Goal: Transaction & Acquisition: Subscribe to service/newsletter

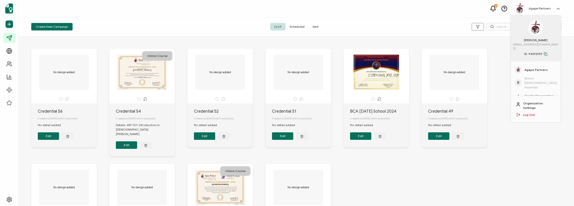
click at [161, 76] on div "The recipient’s full name, which will be automatically filled based on the info…" at bounding box center [142, 72] width 53 height 35
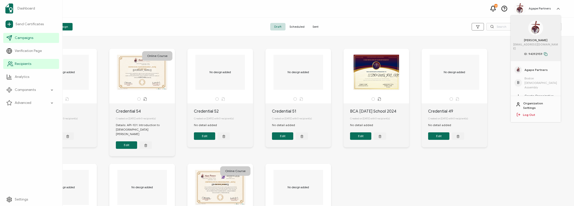
click at [23, 62] on span "Recipients" at bounding box center [23, 64] width 17 height 5
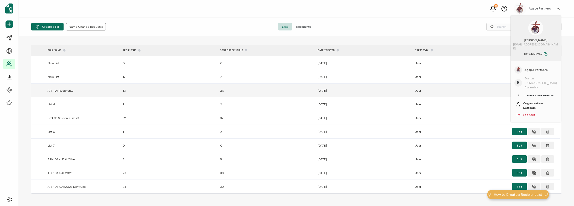
click at [322, 91] on div "[DATE]" at bounding box center [363, 91] width 97 height 6
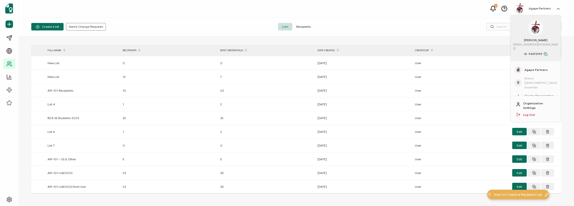
click at [301, 28] on span "Recipients" at bounding box center [303, 27] width 23 height 8
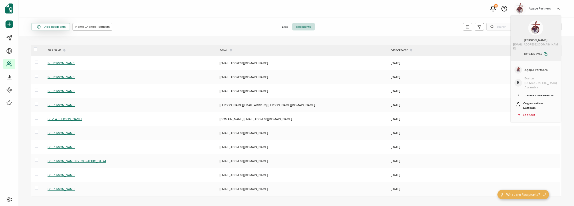
click at [61, 29] on button "Add Recipients" at bounding box center [50, 27] width 39 height 8
click at [60, 48] on span "Add a Single Recipient" at bounding box center [58, 49] width 32 height 4
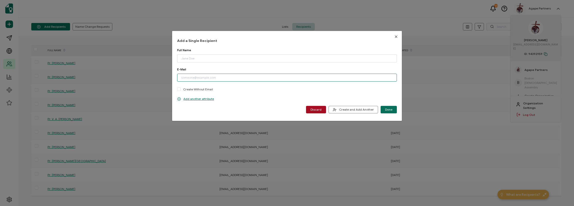
click at [187, 76] on input "dialog" at bounding box center [287, 78] width 220 height 8
paste input "[EMAIL_ADDRESS][DOMAIN_NAME]"
type input "[EMAIL_ADDRESS][DOMAIN_NAME]"
click at [195, 58] on input "dialog" at bounding box center [287, 59] width 220 height 8
click at [205, 58] on input "dialog" at bounding box center [287, 59] width 220 height 8
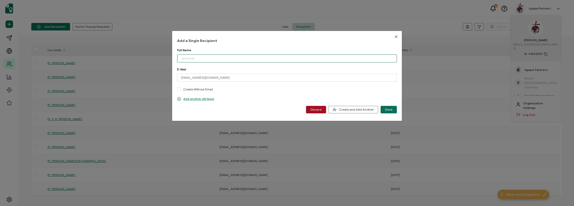
paste input "[PERSON_NAME]"
type input "[PERSON_NAME]"
click at [391, 109] on button "Done" at bounding box center [388, 110] width 16 height 8
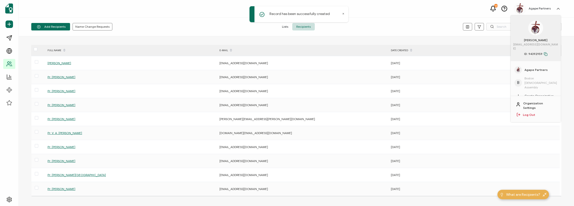
click at [437, 23] on div "Add Recipients Name Change Requests Lists Recipients" at bounding box center [296, 27] width 555 height 19
click at [287, 27] on span "Lists" at bounding box center [285, 27] width 14 height 8
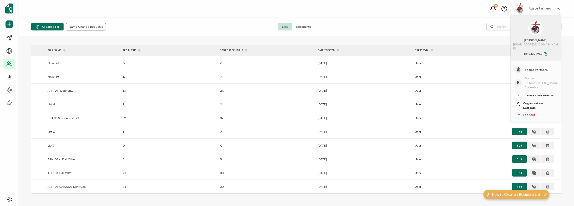
click at [467, 20] on div "Create a list Name Change Requests Lists Recipients" at bounding box center [296, 27] width 555 height 19
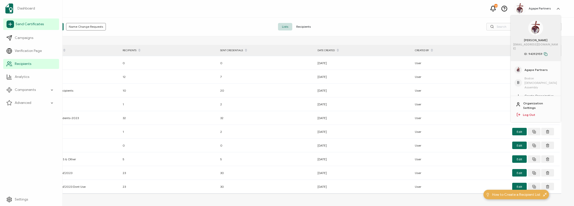
click at [30, 25] on span "Send Certificates" at bounding box center [30, 24] width 28 height 5
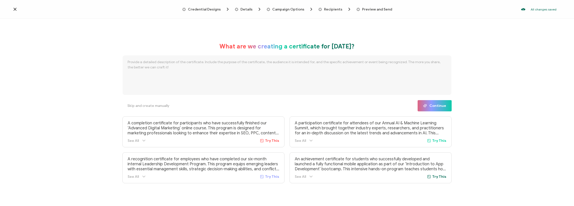
click at [216, 11] on span "Credential Designs" at bounding box center [206, 9] width 48 height 5
click at [216, 9] on span "Credential Designs" at bounding box center [204, 10] width 33 height 4
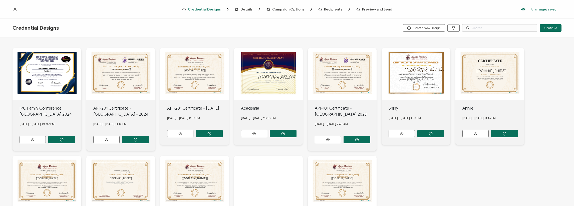
scroll to position [3, 0]
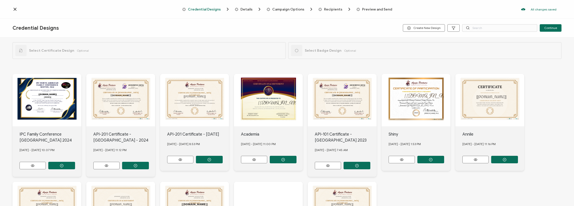
click at [81, 111] on div "This box will change accordingly to the corresponding values in the recipient l…" at bounding box center [47, 100] width 69 height 53
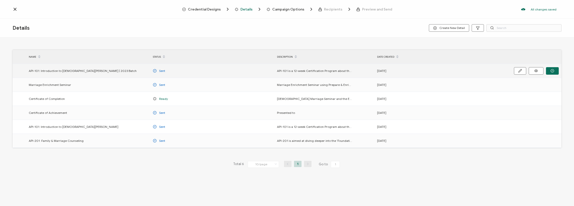
click at [163, 69] on span "Sent" at bounding box center [162, 71] width 6 height 6
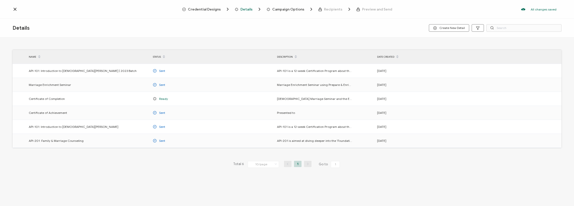
click at [281, 10] on span "Campaign Options" at bounding box center [288, 10] width 32 height 4
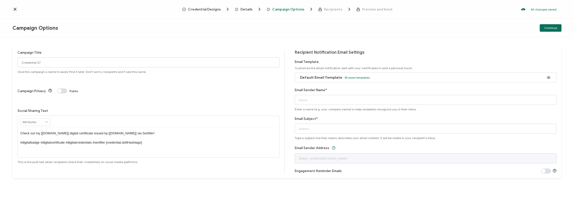
click at [373, 11] on span "Preview and Send" at bounding box center [377, 10] width 30 height 4
click at [372, 9] on span "Preview and Send" at bounding box center [377, 10] width 30 height 4
click at [547, 28] on span "Continue" at bounding box center [550, 28] width 13 height 3
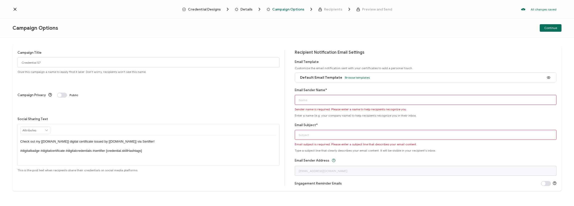
click at [15, 9] on icon at bounding box center [15, 9] width 3 height 3
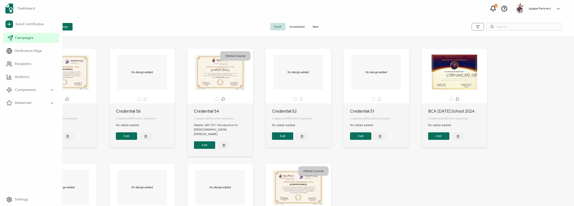
click at [24, 38] on span "Campaigns" at bounding box center [24, 38] width 19 height 5
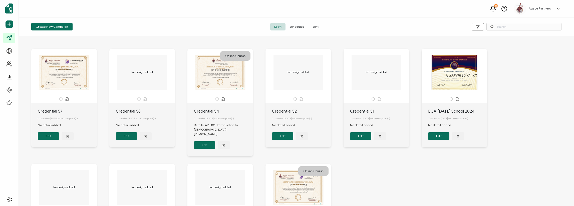
click at [215, 77] on div "The recipient’s full name, which will be automatically filled based on the info…" at bounding box center [220, 72] width 53 height 35
click at [226, 75] on div "The recipient’s full name, which will be automatically filled based on the info…" at bounding box center [220, 72] width 53 height 35
click at [211, 142] on button "Edit" at bounding box center [204, 146] width 21 height 8
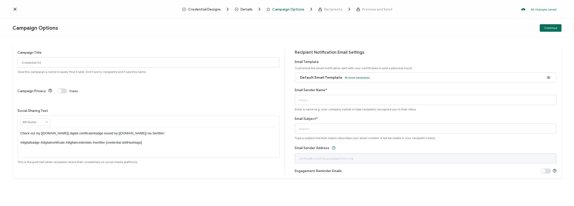
click at [16, 9] on icon at bounding box center [15, 9] width 5 height 5
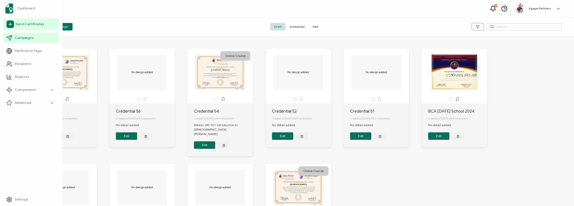
click at [24, 25] on span "Send Certificates" at bounding box center [30, 24] width 28 height 5
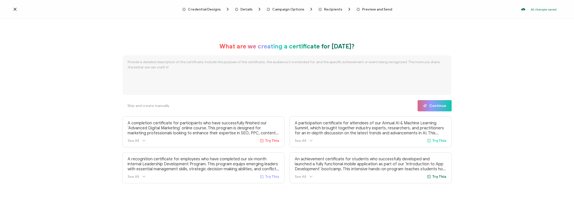
click at [379, 10] on span "Preview and Send" at bounding box center [377, 10] width 30 height 4
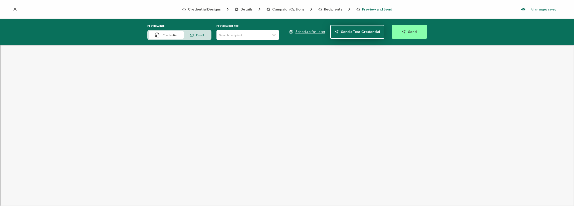
click at [360, 32] on span "Send a Test Credential" at bounding box center [357, 32] width 45 height 4
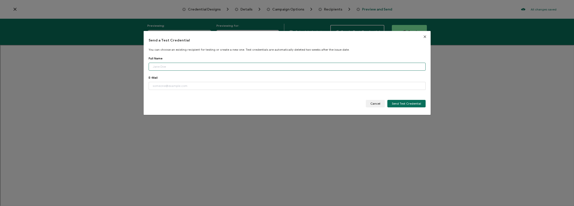
click at [178, 65] on input "dialog" at bounding box center [287, 67] width 277 height 8
type input "[EMAIL_ADDRESS][DOMAIN_NAME]"
drag, startPoint x: 196, startPoint y: 69, endPoint x: 142, endPoint y: 66, distance: 54.4
click at [143, 65] on div "Send a Test Credential You can choose an existing recipient for testing or crea…" at bounding box center [287, 103] width 574 height 206
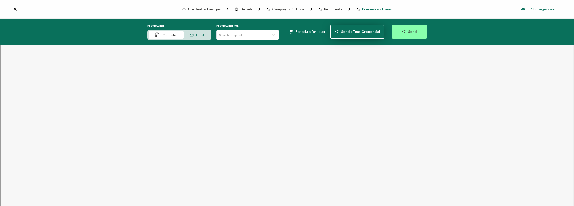
click at [367, 32] on span "Send a Test Credential" at bounding box center [357, 32] width 45 height 4
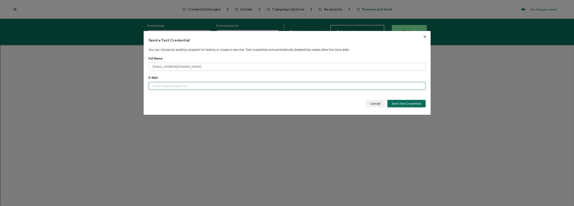
click at [160, 87] on input "dialog" at bounding box center [287, 86] width 277 height 8
paste input "[PERSON_NAME]"
type input "[PERSON_NAME]"
click at [169, 69] on input "[EMAIL_ADDRESS][DOMAIN_NAME]" at bounding box center [287, 67] width 277 height 8
drag, startPoint x: 198, startPoint y: 67, endPoint x: 110, endPoint y: 53, distance: 88.6
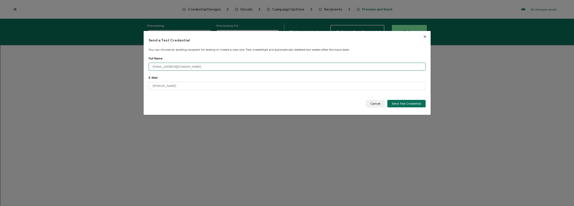
click at [110, 53] on div "Send a Test Credential You can choose an existing recipient for testing or crea…" at bounding box center [287, 103] width 574 height 206
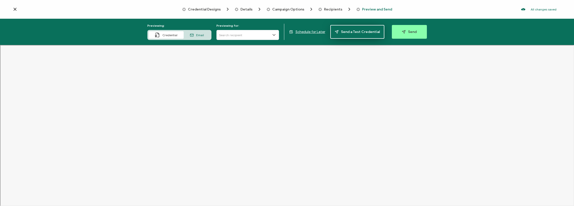
click at [366, 32] on span "Send a Test Credential" at bounding box center [357, 32] width 45 height 4
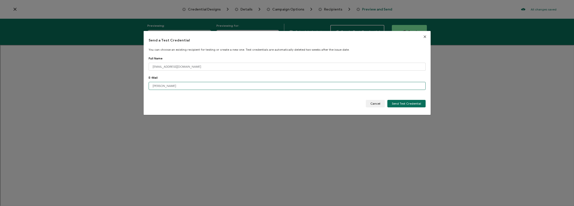
drag, startPoint x: 179, startPoint y: 88, endPoint x: 120, endPoint y: 77, distance: 60.0
click at [120, 77] on div "Send a Test Credential You can choose an existing recipient for testing or crea…" at bounding box center [287, 103] width 574 height 206
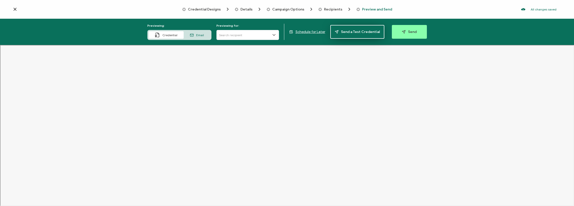
click at [357, 31] on span "Send a Test Credential" at bounding box center [357, 32] width 45 height 4
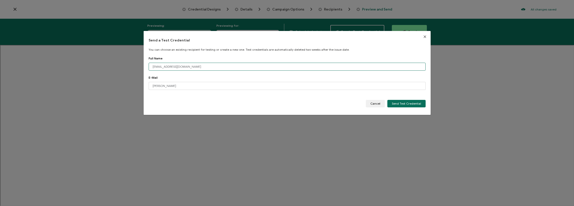
click at [181, 68] on input "[EMAIL_ADDRESS][DOMAIN_NAME]" at bounding box center [287, 67] width 277 height 8
type input "[PERSON_NAME]"
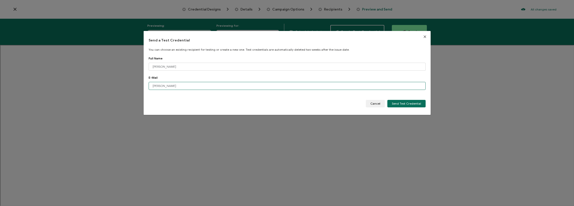
paste input "[EMAIL_ADDRESS][DOMAIN_NAME]"
type input "[EMAIL_ADDRESS][DOMAIN_NAME]"
click at [400, 104] on span "Send Test Credential" at bounding box center [406, 103] width 29 height 3
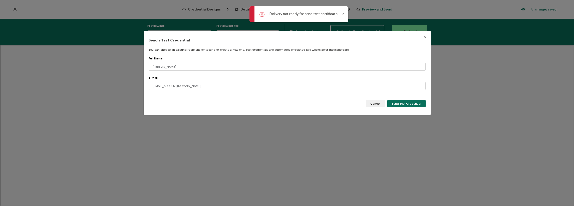
click at [344, 14] on icon at bounding box center [343, 14] width 3 height 3
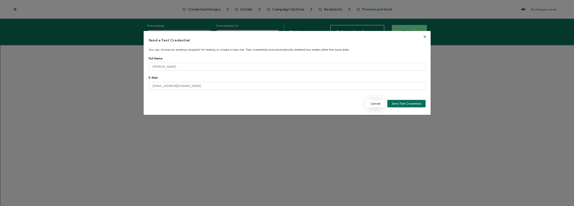
click at [377, 104] on span "Cancel" at bounding box center [375, 103] width 10 height 3
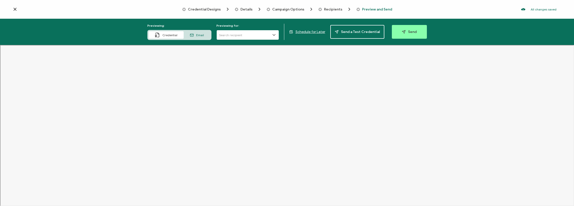
click at [242, 36] on input "text" at bounding box center [247, 35] width 63 height 10
click at [248, 36] on input "text" at bounding box center [247, 35] width 63 height 10
click at [169, 34] on span "Credential" at bounding box center [169, 35] width 15 height 4
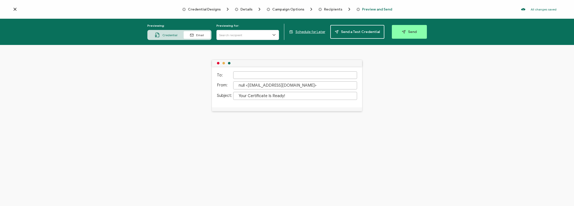
click at [246, 73] on div at bounding box center [295, 76] width 124 height 8
click at [405, 67] on div "To: From: null <[EMAIL_ADDRESS][DOMAIN_NAME]> Subject: Your Certificate Is Read…" at bounding box center [287, 125] width 574 height 161
click at [326, 11] on span "Recipients" at bounding box center [333, 10] width 18 height 4
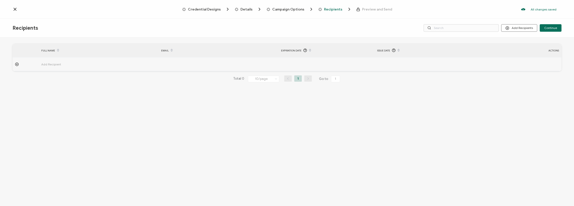
click at [326, 11] on span "Recipients" at bounding box center [333, 10] width 18 height 4
click at [298, 11] on span "Campaign Options" at bounding box center [288, 10] width 32 height 4
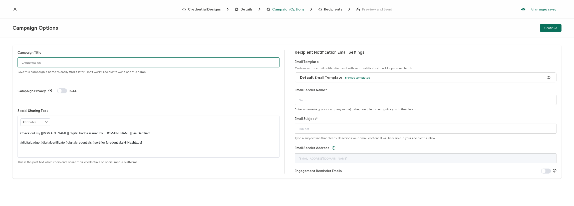
click at [240, 63] on input "Credential 58" at bounding box center [149, 63] width 262 height 10
drag, startPoint x: 251, startPoint y: 5, endPoint x: 251, endPoint y: 7, distance: 2.8
click at [251, 5] on div "Credential Designs Details Campaign Options Recipients Preview and Send All cha…" at bounding box center [287, 9] width 574 height 19
click at [251, 8] on span "Details" at bounding box center [246, 10] width 12 height 4
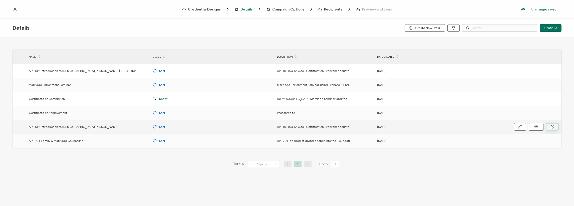
click at [0, 0] on icon "button" at bounding box center [0, 0] width 0 height 0
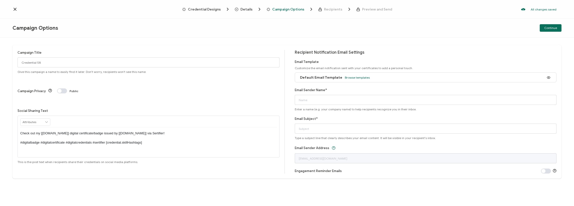
click at [550, 35] on div "Campaign Options Continue" at bounding box center [287, 28] width 574 height 19
click at [550, 27] on span "Continue" at bounding box center [550, 28] width 13 height 3
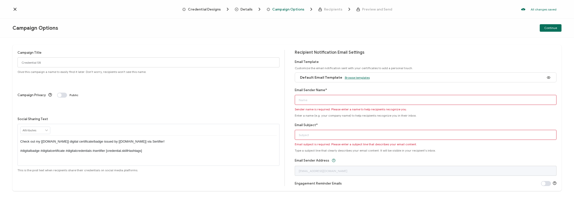
click at [358, 77] on span "Browse templates" at bounding box center [357, 78] width 25 height 4
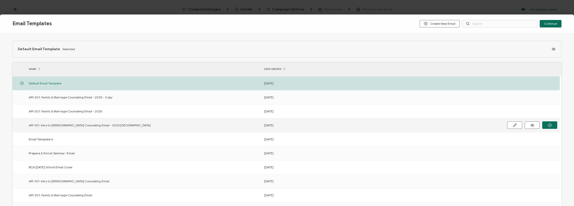
scroll to position [25, 0]
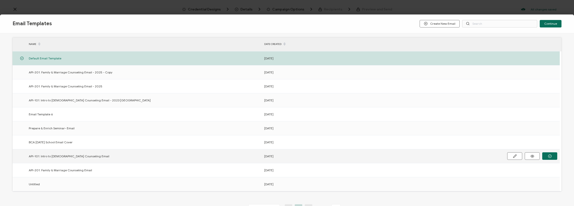
click at [69, 157] on span "API-101: Intro to [DEMOGRAPHIC_DATA] Counseling Email" at bounding box center [69, 157] width 81 height 6
click at [0, 0] on icon at bounding box center [0, 0] width 0 height 0
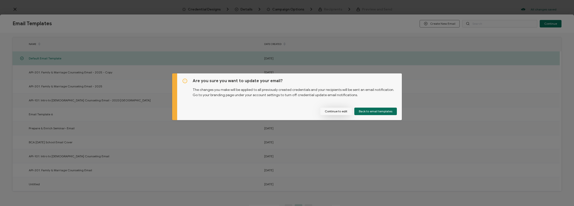
click at [337, 111] on button "Continue to edit" at bounding box center [336, 112] width 32 height 8
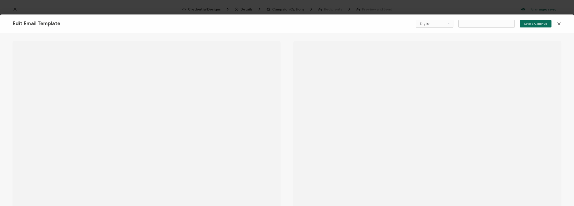
type input "API-101: Intro to [DEMOGRAPHIC_DATA] Counseling Email"
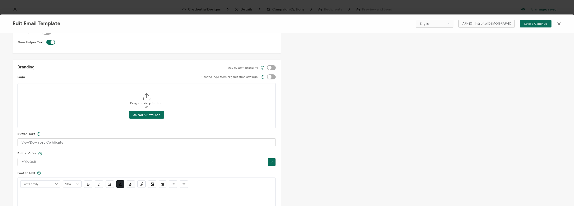
scroll to position [200, 0]
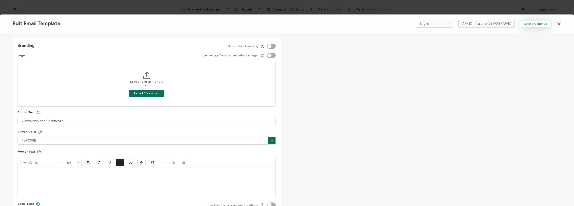
click at [537, 25] on span "Save & Continue" at bounding box center [535, 23] width 23 height 3
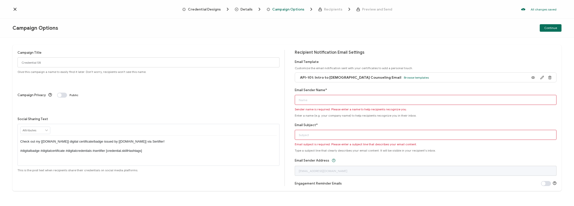
click at [338, 10] on span "Recipients" at bounding box center [333, 10] width 18 height 4
click at [315, 101] on input "Email Sender Name*" at bounding box center [426, 100] width 262 height 10
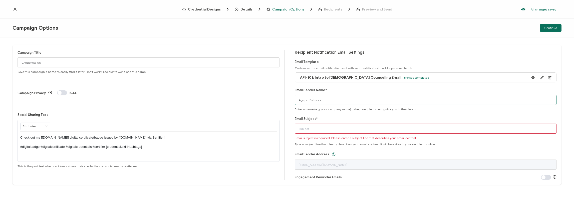
type input "Agape Partners"
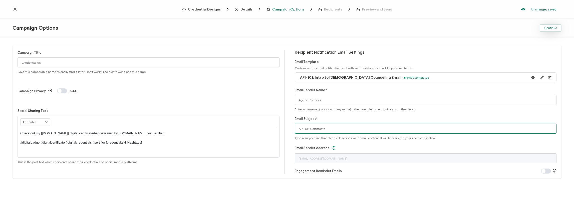
type input "API-101 Certificate"
click at [548, 27] on span "Continue" at bounding box center [550, 28] width 13 height 3
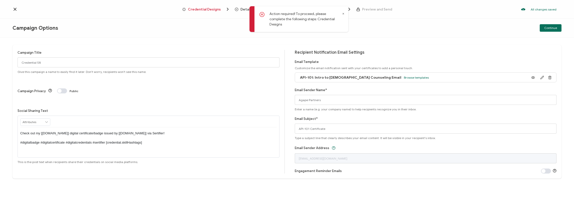
click at [288, 18] on p "Action required! To proceed, please complete the following steps: Credential De…" at bounding box center [304, 19] width 71 height 16
click at [343, 13] on icon at bounding box center [343, 14] width 3 height 3
click at [213, 11] on span "Credential Designs" at bounding box center [204, 10] width 33 height 4
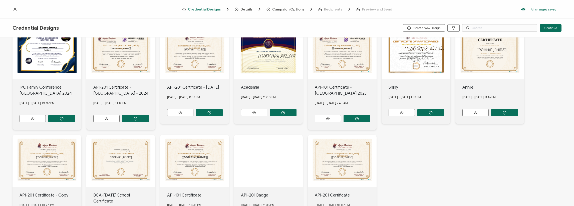
scroll to position [3, 0]
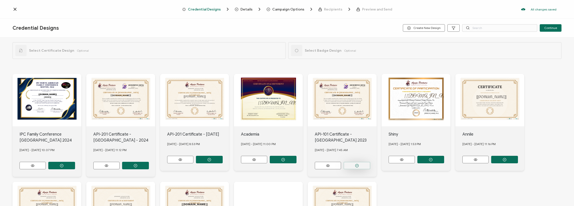
click at [75, 162] on button "button" at bounding box center [61, 166] width 27 height 8
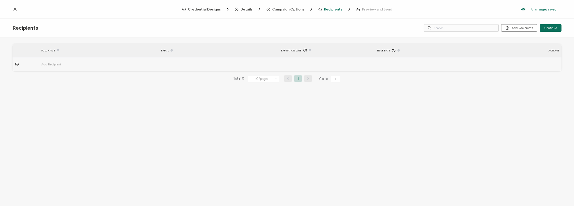
click at [53, 64] on span "Add Recipient" at bounding box center [65, 65] width 48 height 6
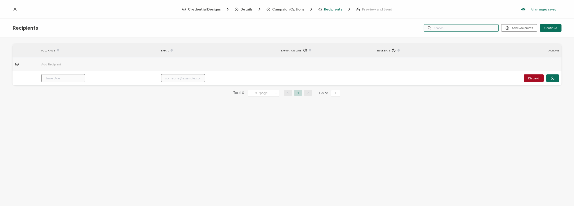
click at [469, 30] on input "text" at bounding box center [460, 28] width 75 height 8
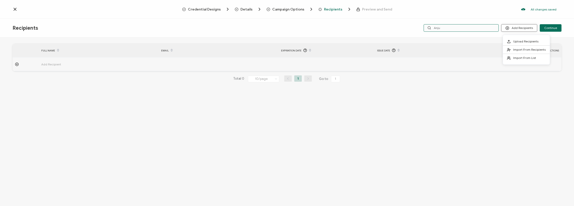
type input "Anju"
click at [523, 28] on button "Add Recipients" at bounding box center [519, 28] width 36 height 8
click at [524, 23] on div "Recipients Add Recipients Continue Anju" at bounding box center [287, 28] width 574 height 19
click at [465, 29] on input "Anju" at bounding box center [460, 28] width 75 height 8
click at [58, 63] on span "Add Recipient" at bounding box center [65, 65] width 48 height 6
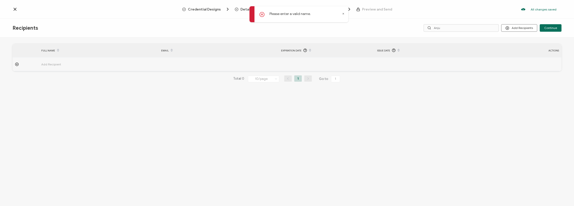
click at [15, 64] on icon at bounding box center [17, 65] width 4 height 4
click at [17, 64] on icon at bounding box center [16, 64] width 1 height 0
click at [18, 65] on icon at bounding box center [17, 65] width 4 height 4
click at [18, 64] on icon at bounding box center [17, 65] width 4 height 4
click at [342, 14] on icon at bounding box center [343, 14] width 3 height 3
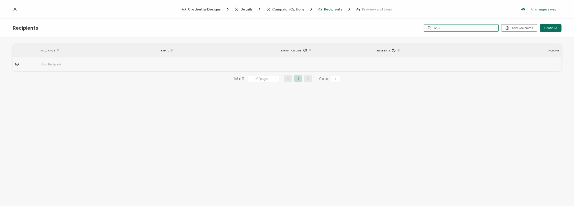
click at [442, 29] on input "Anju" at bounding box center [460, 28] width 75 height 8
click at [524, 30] on button "Add Recipients" at bounding box center [519, 28] width 36 height 8
click at [548, 25] on button "Continue" at bounding box center [550, 28] width 22 height 8
click at [342, 14] on icon at bounding box center [343, 14] width 3 height 3
click at [334, 11] on span "Recipients" at bounding box center [333, 10] width 18 height 4
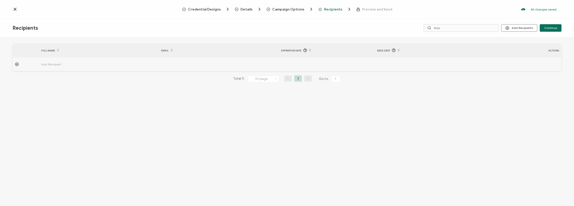
click at [166, 50] on div "EMAIL" at bounding box center [219, 50] width 120 height 9
click at [54, 51] on div "FULL NAME" at bounding box center [99, 50] width 120 height 9
click at [15, 9] on icon at bounding box center [15, 9] width 3 height 3
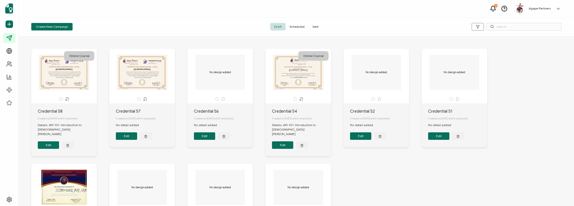
click at [80, 78] on div "This box will change accordingly to the corresponding values in the recipient l…" at bounding box center [64, 72] width 53 height 35
click at [77, 71] on div "This box will change accordingly to the corresponding values in the recipient l…" at bounding box center [64, 72] width 53 height 35
click at [298, 28] on span "Scheduled" at bounding box center [296, 27] width 23 height 8
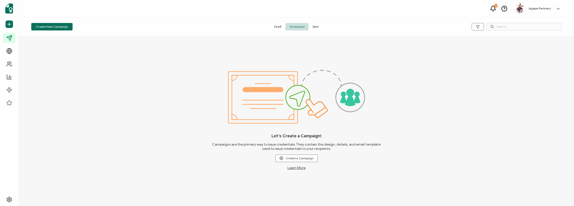
click at [314, 28] on span "Sent" at bounding box center [315, 27] width 14 height 8
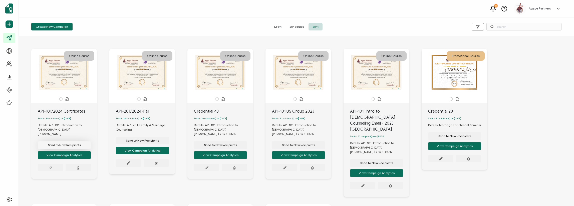
click at [67, 144] on span "Send to New Recipients" at bounding box center [64, 145] width 33 height 3
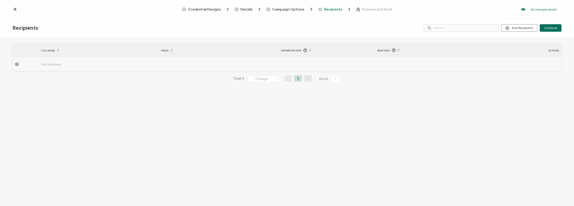
click at [56, 66] on span "Add Recipient" at bounding box center [65, 65] width 48 height 6
click at [57, 78] on input "text" at bounding box center [63, 78] width 44 height 8
type input "A"
type input "An"
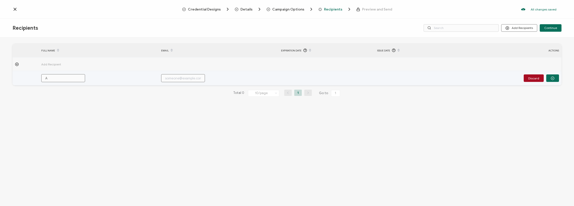
type input "An"
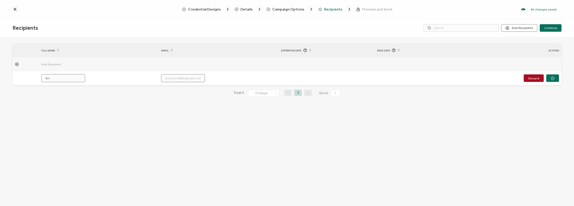
type input "Anj"
type input "Anju"
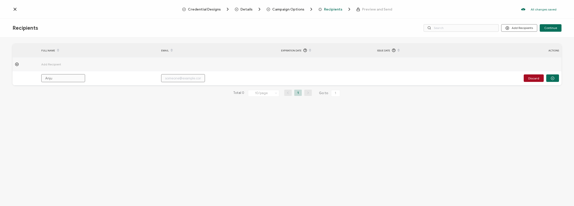
type input "Anju"
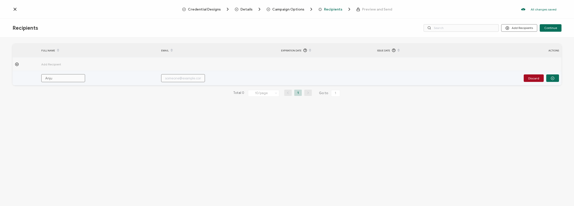
drag, startPoint x: 63, startPoint y: 77, endPoint x: 26, endPoint y: 77, distance: 37.5
click at [26, 77] on tr "Anju Discard" at bounding box center [287, 78] width 549 height 14
paste input "[PERSON_NAME] [PERSON_NAME]"
type input "[PERSON_NAME] [PERSON_NAME]"
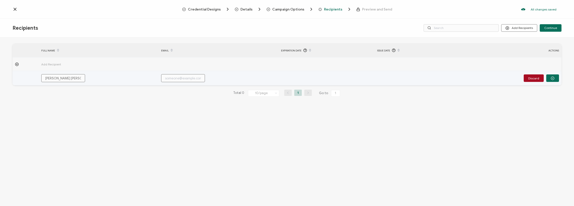
scroll to position [0, 11]
click at [48, 77] on input "[PERSON_NAME] [PERSON_NAME]" at bounding box center [63, 78] width 44 height 8
drag, startPoint x: 59, startPoint y: 79, endPoint x: 108, endPoint y: 82, distance: 48.6
click at [108, 82] on td "[PERSON_NAME] [PERSON_NAME]" at bounding box center [99, 78] width 120 height 14
type input "[PERSON_NAME]"
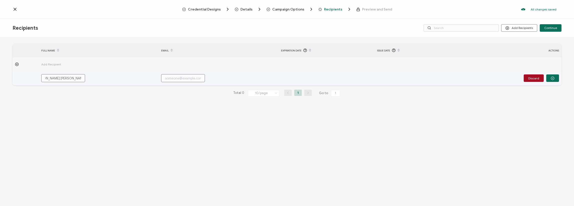
type input "[PERSON_NAME]"
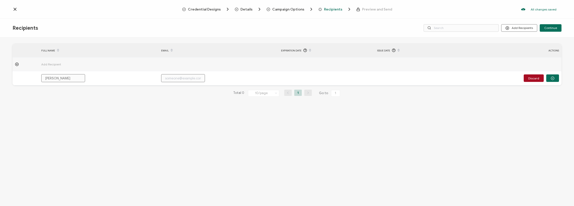
type input "[PERSON_NAME]"
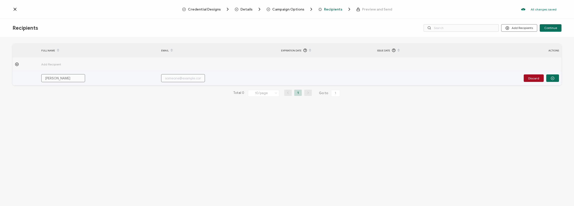
click at [179, 80] on input "text" at bounding box center [183, 78] width 44 height 8
paste input "[EMAIL_ADDRESS][DOMAIN_NAME]"
type input "[EMAIL_ADDRESS][DOMAIN_NAME]"
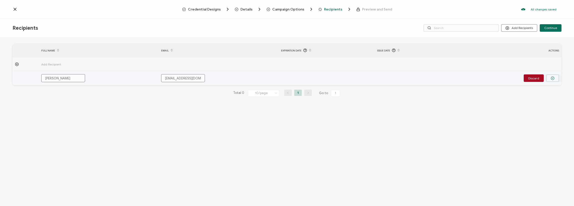
click at [553, 78] on icon "button" at bounding box center [552, 79] width 4 height 4
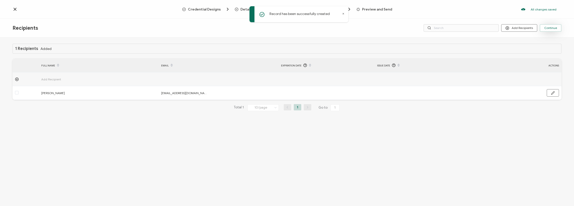
click at [551, 30] on span "Continue" at bounding box center [550, 28] width 13 height 3
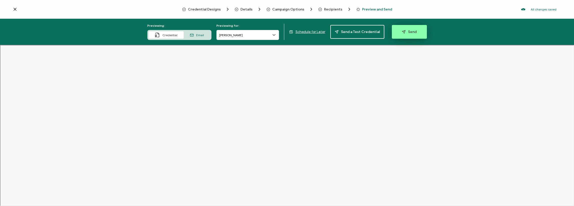
click at [409, 34] on span "Send" at bounding box center [409, 32] width 15 height 4
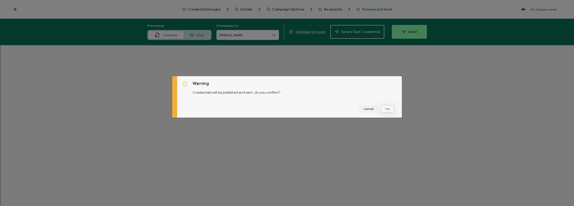
click at [385, 108] on button "Yes" at bounding box center [387, 109] width 14 height 8
click at [389, 108] on button "Got It" at bounding box center [388, 109] width 17 height 8
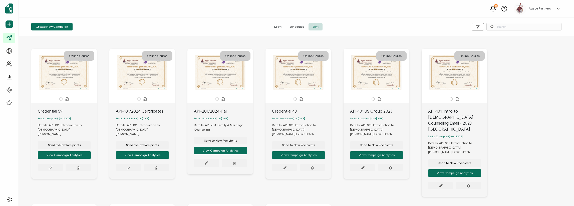
click at [317, 27] on span "Sent" at bounding box center [315, 27] width 14 height 8
click at [69, 120] on span "Sent to 1 recipient(s) on [DATE]" at bounding box center [54, 118] width 33 height 3
click at [71, 120] on span "Sent to 1 recipient(s) on [DATE]" at bounding box center [54, 118] width 33 height 3
click at [52, 119] on span "Sent to 1 recipient(s) on [DATE]" at bounding box center [54, 118] width 33 height 3
click at [62, 74] on div "This box will change accordingly to the corresponding values in the recipient l…" at bounding box center [64, 72] width 53 height 35
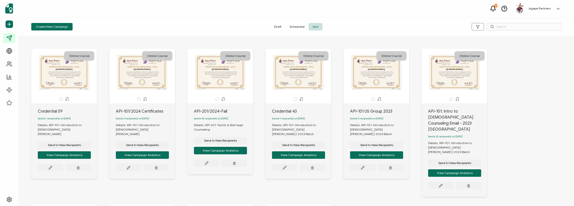
click at [69, 74] on div "This box will change accordingly to the corresponding values in the recipient l…" at bounding box center [64, 72] width 53 height 35
click at [49, 166] on icon at bounding box center [51, 168] width 4 height 4
click at [70, 153] on button "View Campaign Analytics" at bounding box center [64, 156] width 53 height 8
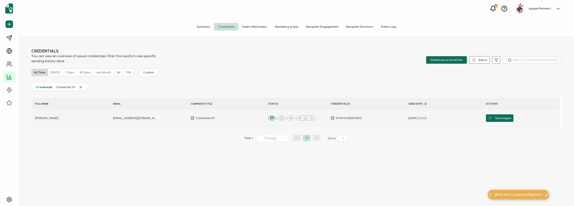
click at [51, 119] on span "[PERSON_NAME]" at bounding box center [47, 118] width 24 height 4
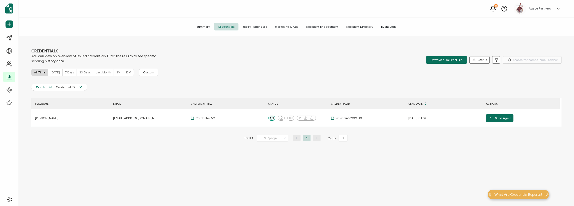
click at [435, 150] on div "FULL NAME EMAIL CAMPAIGN TITLE STATUS CREDENTIAL ID Send Date ACTIONS [PERSON_N…" at bounding box center [296, 130] width 530 height 64
click at [376, 151] on div "FULL NAME EMAIL CAMPAIGN TITLE STATUS CREDENTIAL ID Send Date ACTIONS [PERSON_N…" at bounding box center [296, 130] width 530 height 64
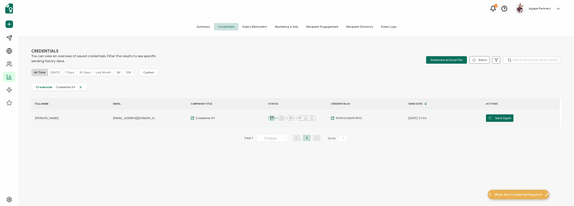
click at [121, 117] on span "[EMAIL_ADDRESS][DOMAIN_NAME]" at bounding box center [135, 118] width 44 height 4
click at [202, 115] on td "Credential 59" at bounding box center [226, 119] width 78 height 18
click at [205, 118] on span "Credential 59" at bounding box center [204, 118] width 21 height 4
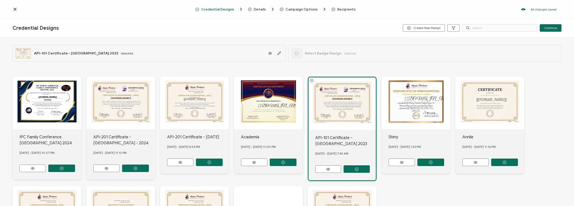
click at [350, 10] on span "Recipients" at bounding box center [346, 10] width 18 height 4
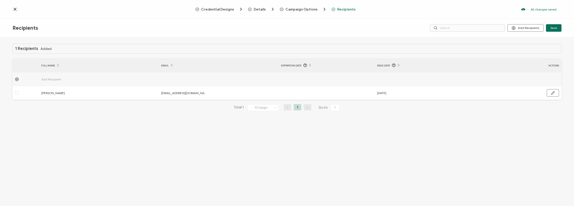
drag, startPoint x: 553, startPoint y: 95, endPoint x: 539, endPoint y: 117, distance: 27.0
click at [539, 117] on div "1 Recipients Added FULL NAME EMAIL Expiration Date Issue Date ACTIONS Add Recip…" at bounding box center [287, 82] width 549 height 76
click at [14, 9] on icon at bounding box center [15, 9] width 5 height 5
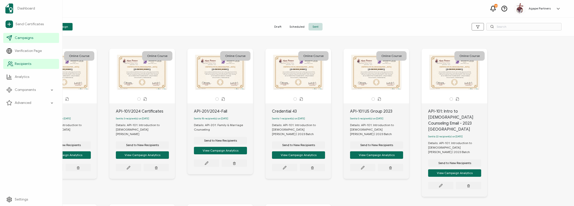
click at [28, 67] on link "Recipients" at bounding box center [31, 64] width 56 height 10
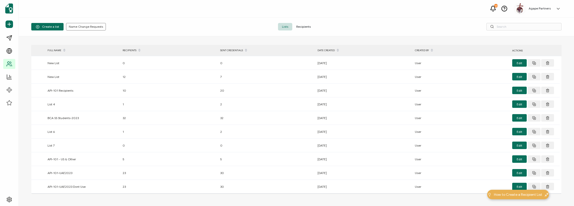
click at [330, 50] on div "DATE CREATED" at bounding box center [363, 50] width 97 height 9
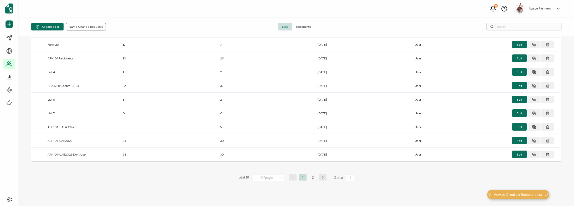
scroll to position [43, 0]
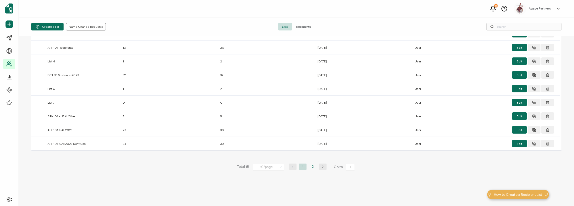
click at [312, 164] on li "2" at bounding box center [313, 167] width 8 height 6
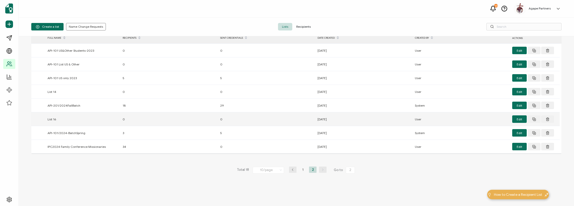
scroll to position [16, 0]
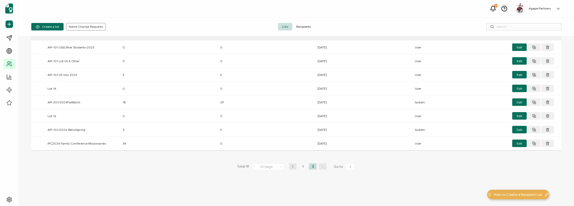
click at [166, 29] on div "Create a list Name Change Requests" at bounding box center [119, 27] width 177 height 8
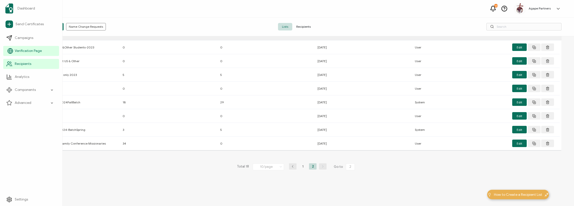
click at [32, 52] on span "Verification Page" at bounding box center [28, 51] width 27 height 5
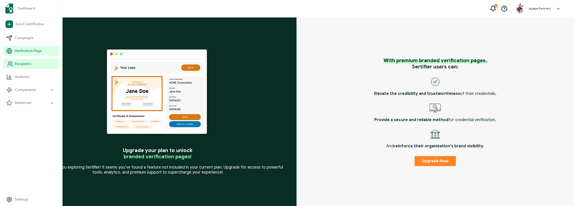
click at [26, 61] on link "Recipients" at bounding box center [31, 64] width 56 height 10
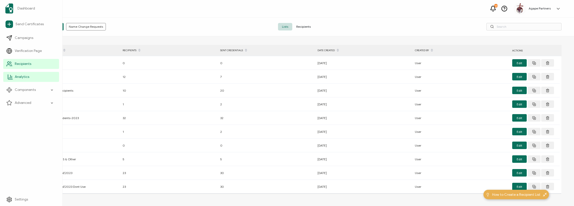
click at [23, 74] on link "Analytics" at bounding box center [31, 77] width 56 height 10
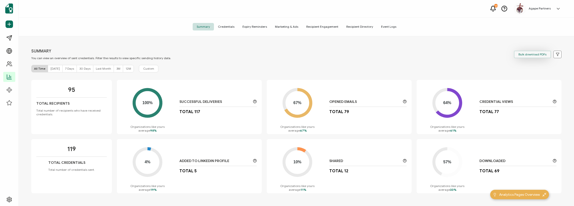
click at [537, 56] on span "Bulk download PDFs" at bounding box center [532, 54] width 28 height 3
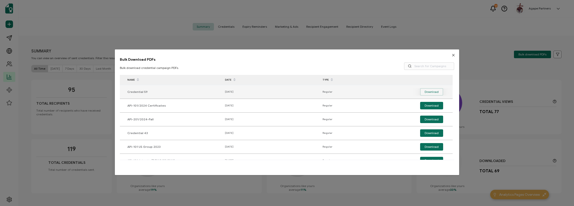
click at [433, 92] on span "Download" at bounding box center [431, 92] width 14 height 8
click at [135, 91] on span "Credential 59" at bounding box center [152, 92] width 50 height 6
click at [436, 91] on span "Download" at bounding box center [431, 92] width 14 height 8
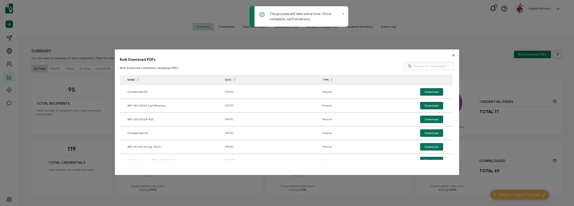
click at [342, 13] on icon at bounding box center [343, 14] width 3 height 3
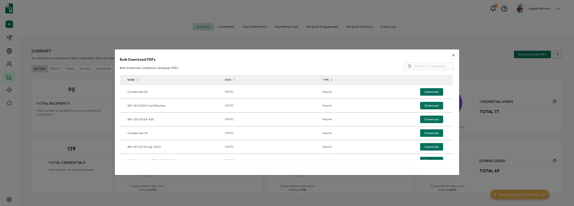
click at [80, 36] on div "Bulk Download PDFs Bulk download credential campaign PDFs. NAME DATE TYPE Crede…" at bounding box center [287, 103] width 574 height 206
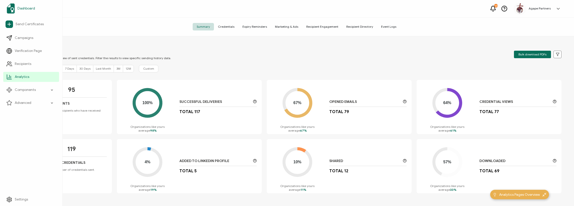
click at [35, 10] on span "Dashboard" at bounding box center [27, 8] width 18 height 5
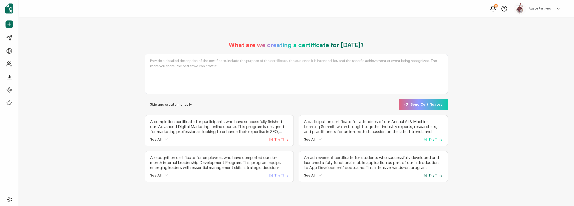
click at [557, 10] on icon at bounding box center [557, 8] width 5 height 5
click at [535, 107] on div "Organization Settings Log Out" at bounding box center [535, 109] width 50 height 26
